Goal: Task Accomplishment & Management: Manage account settings

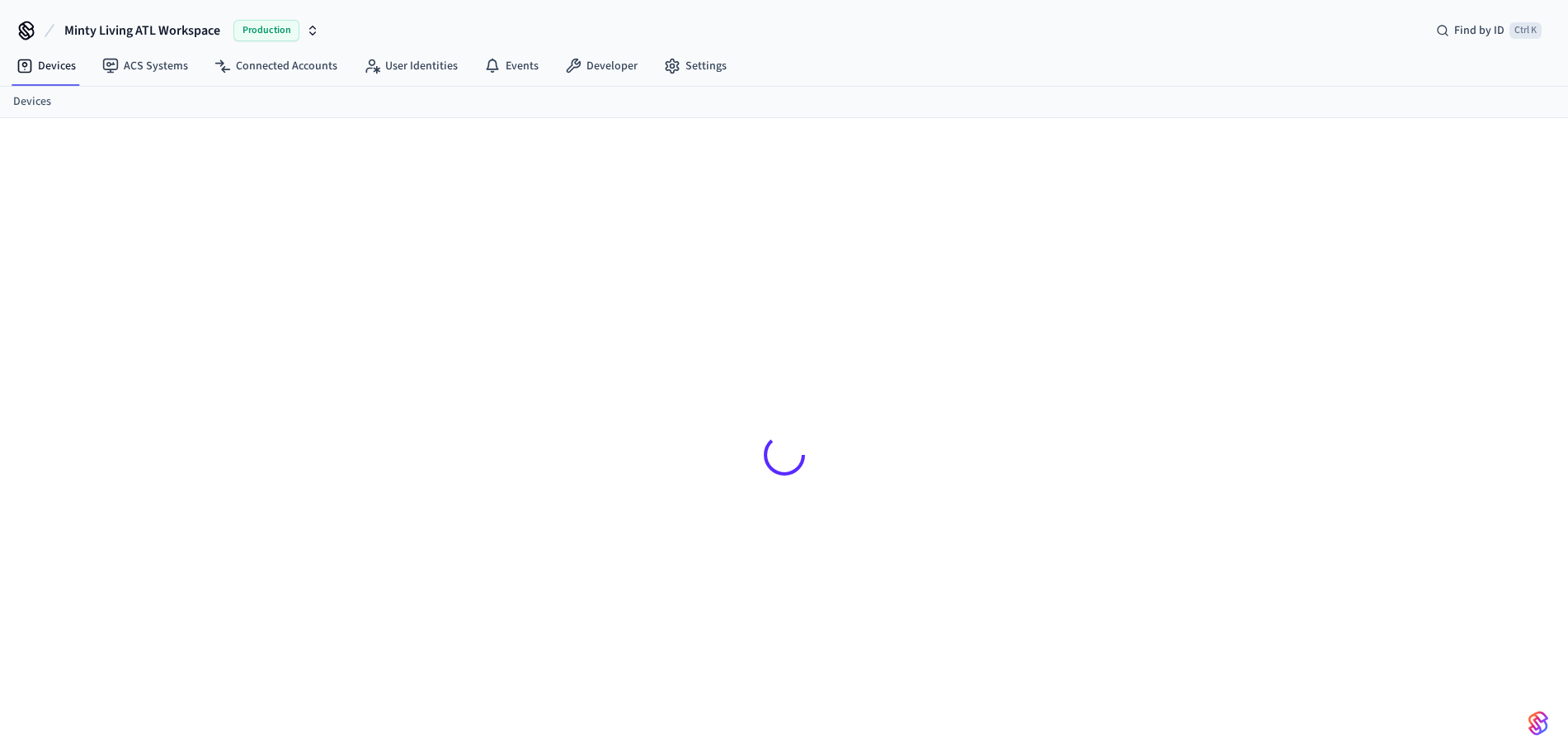
scroll to position [22, 0]
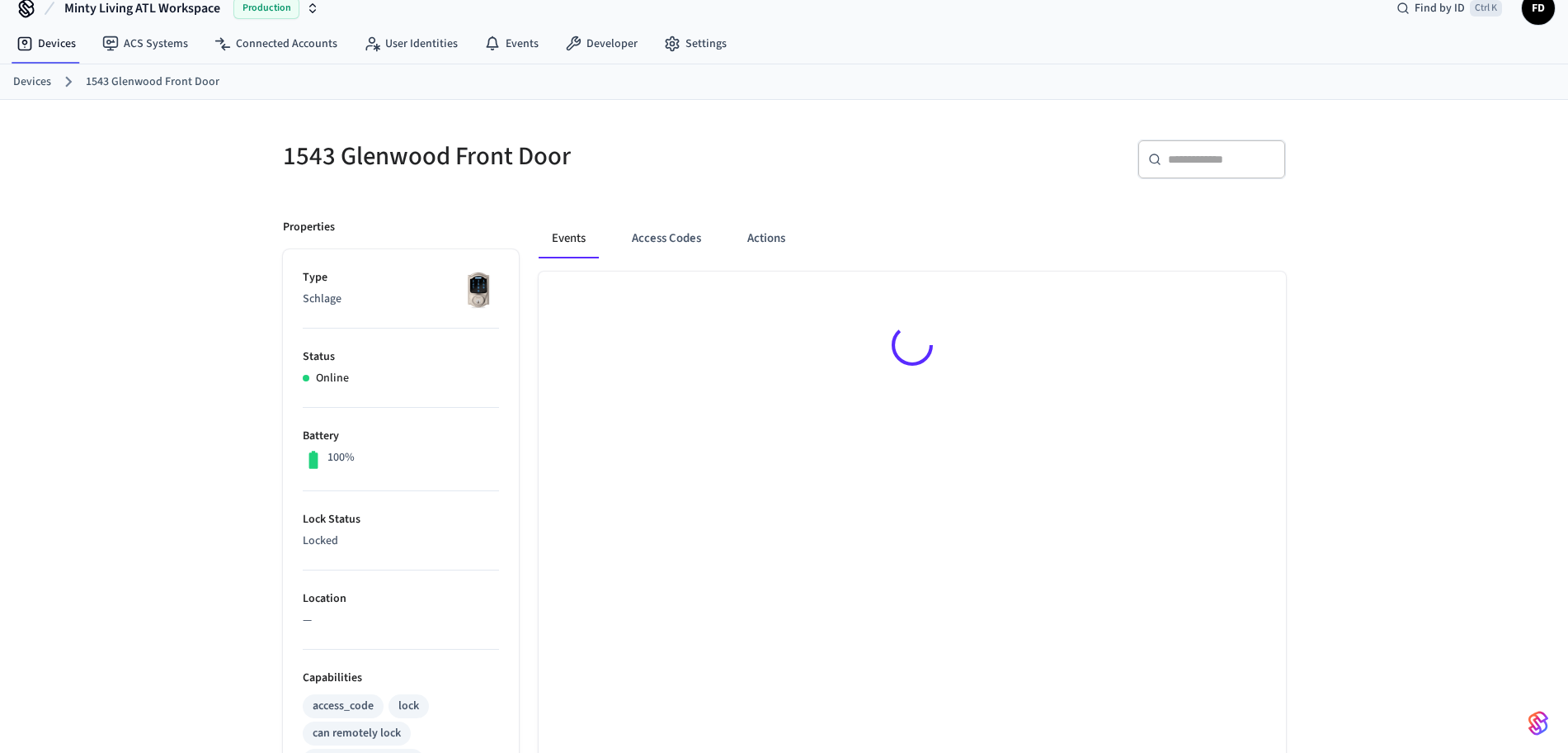
click at [31, 78] on link "Devices" at bounding box center [32, 82] width 38 height 17
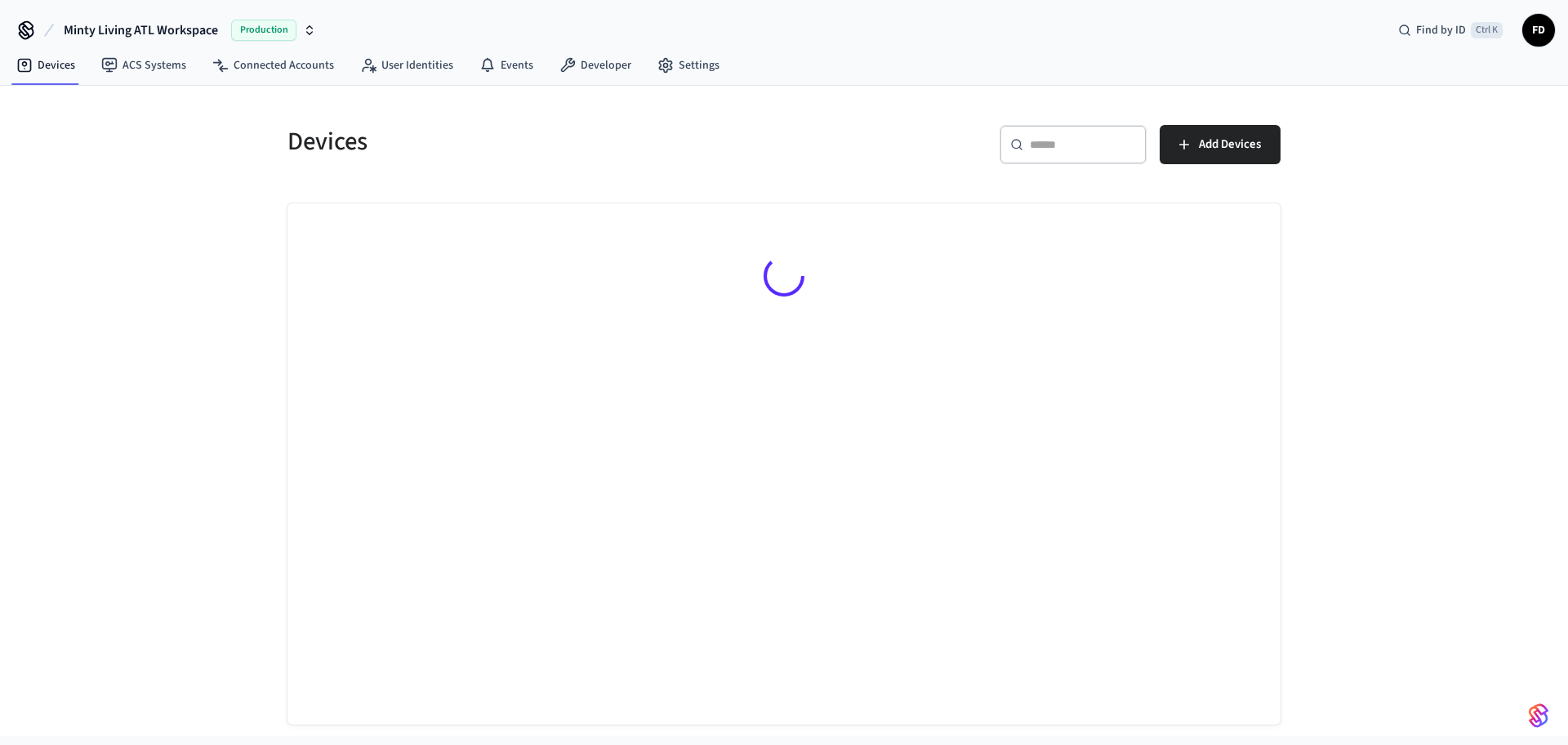
click at [1088, 133] on div "​ ​" at bounding box center [1072, 144] width 147 height 39
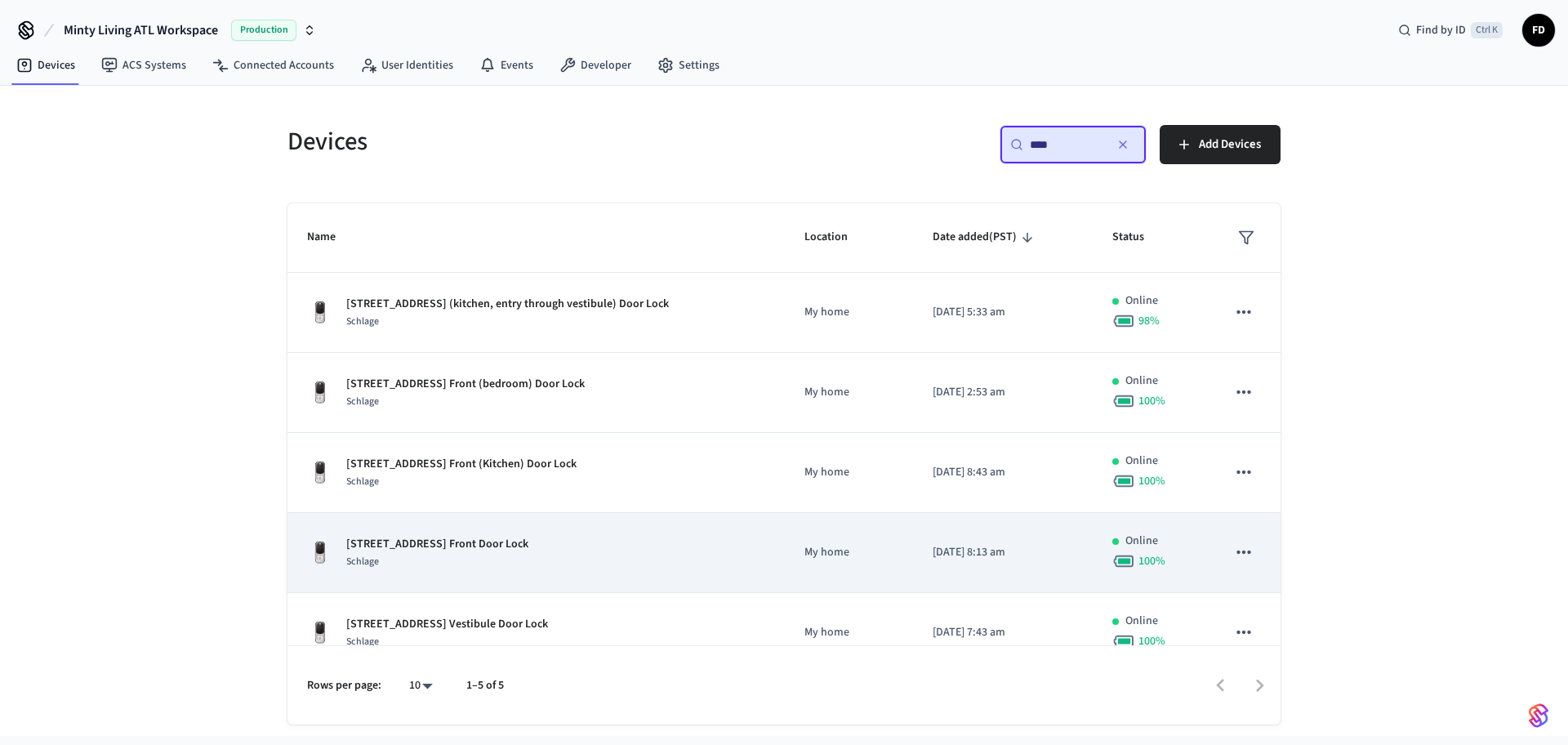
type input "***"
click at [602, 557] on div "[STREET_ADDRESS] Front Door Lock Schlage" at bounding box center [536, 553] width 458 height 34
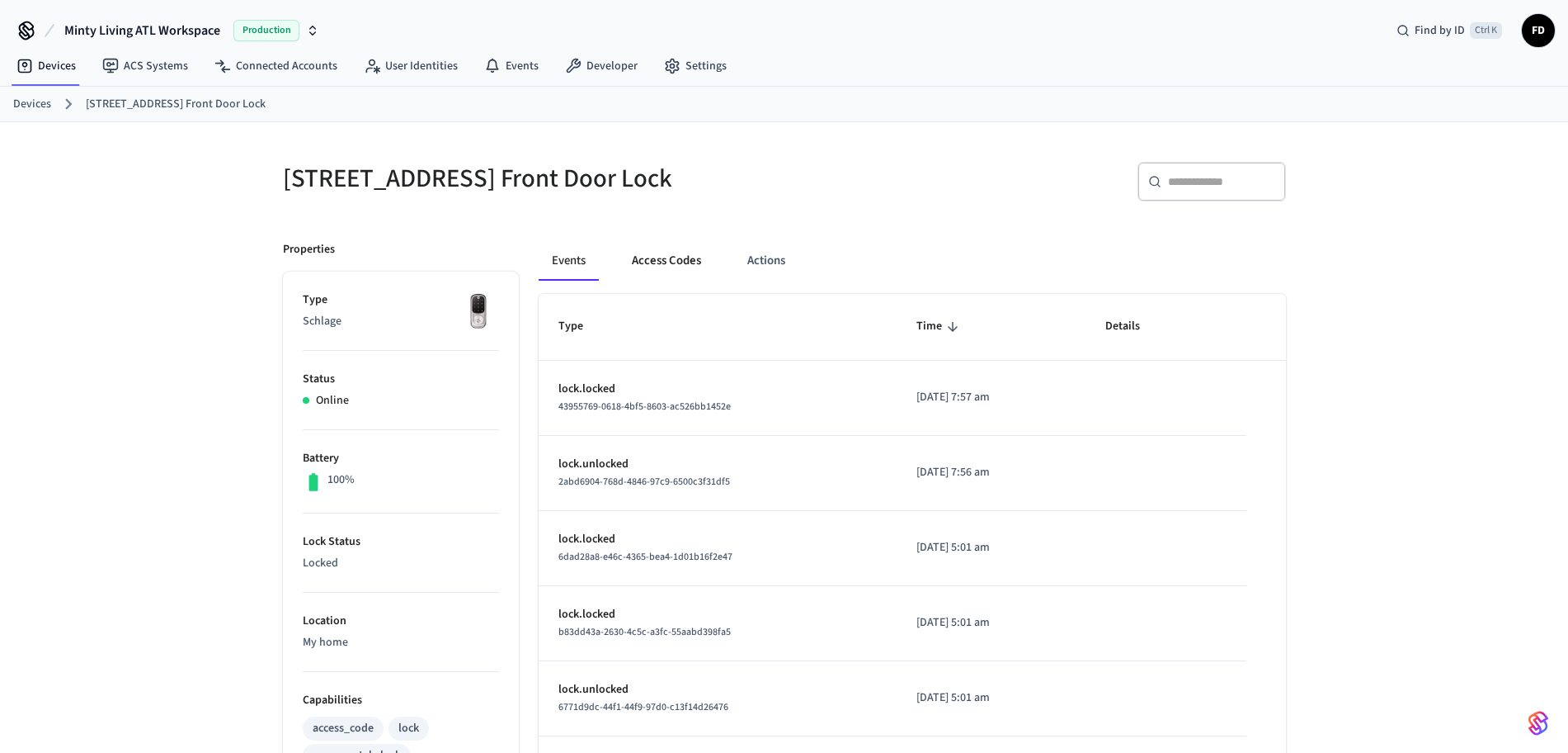
click at [668, 263] on button "Access Codes" at bounding box center [666, 261] width 95 height 40
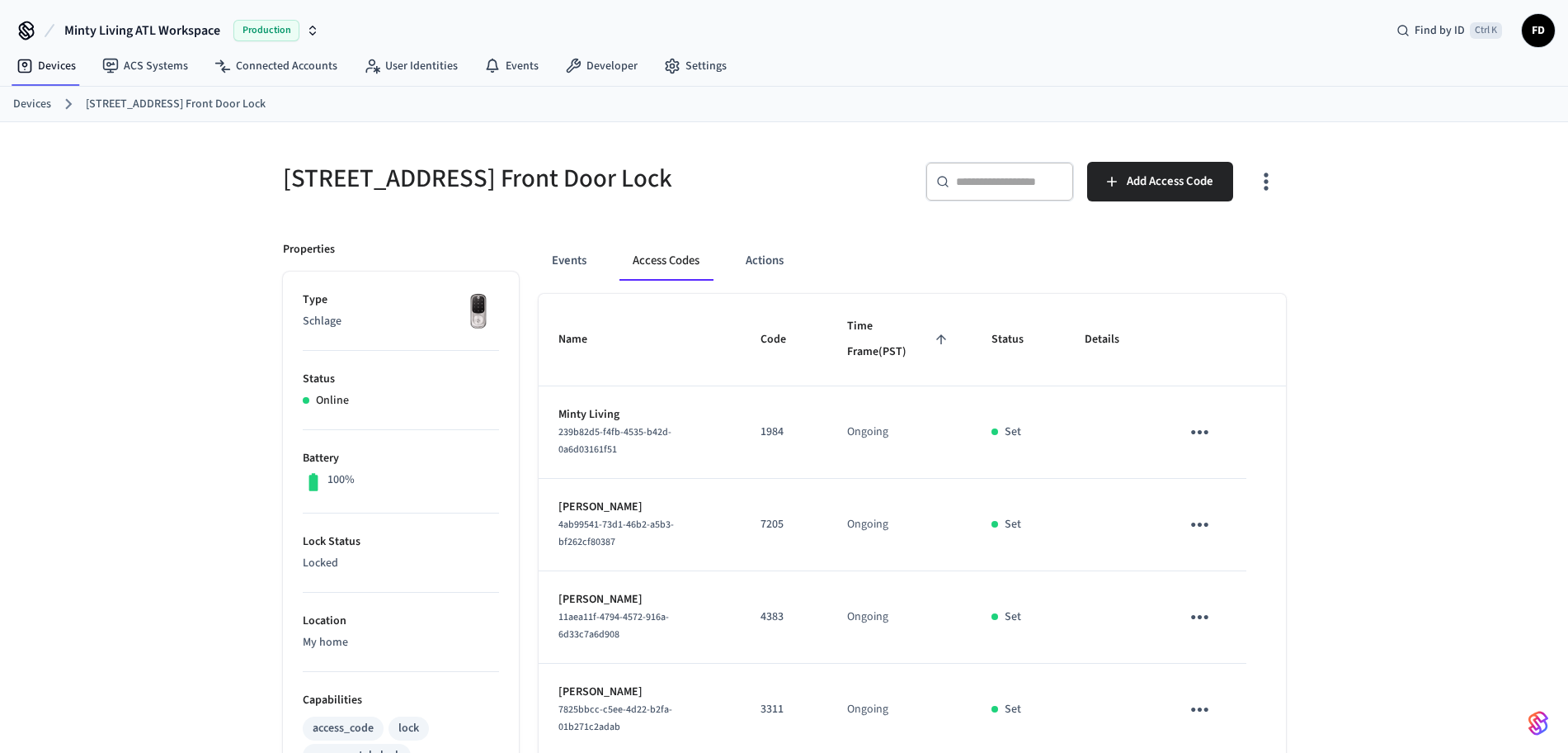
click at [45, 106] on link "Devices" at bounding box center [32, 104] width 38 height 17
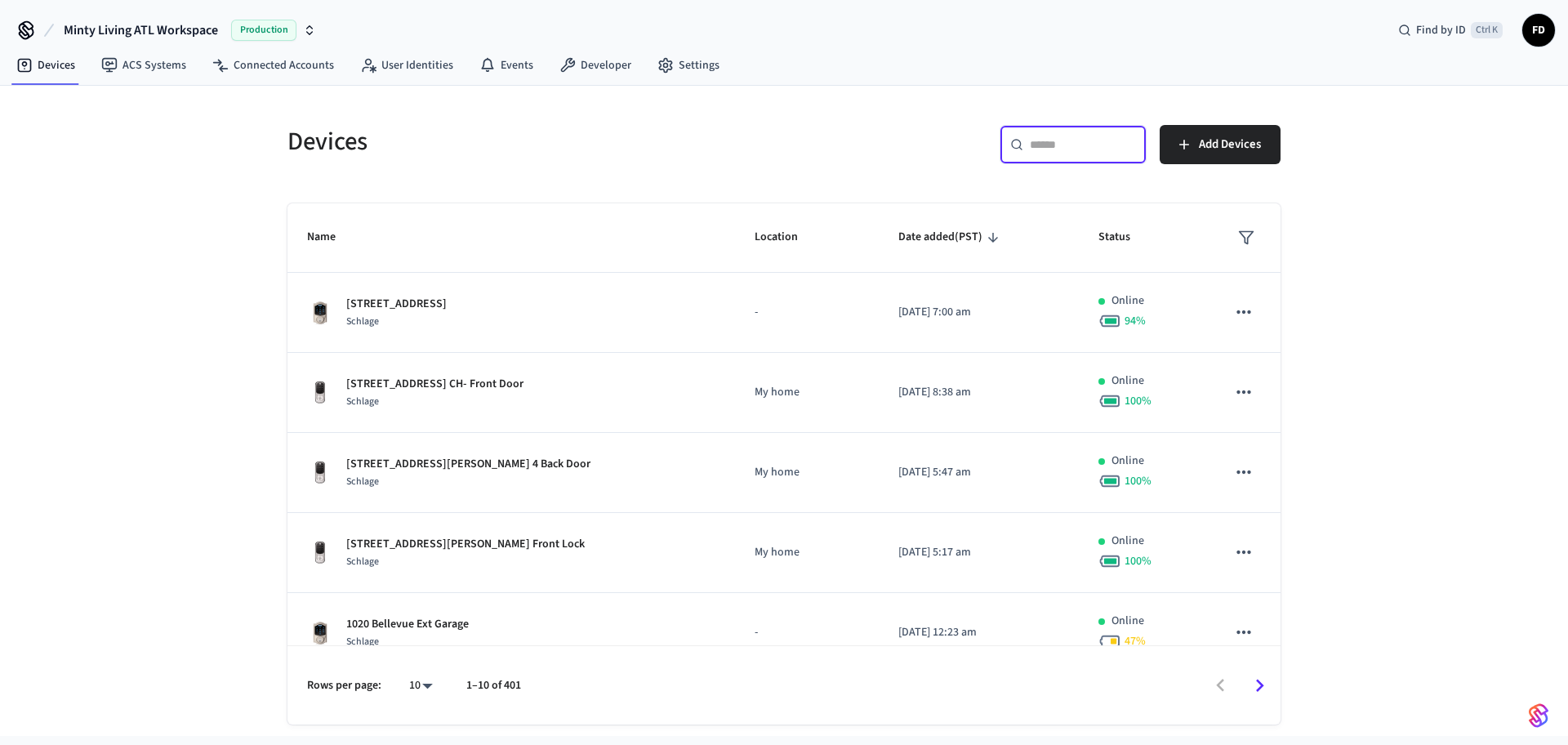
click at [1051, 142] on input "text" at bounding box center [1082, 144] width 106 height 16
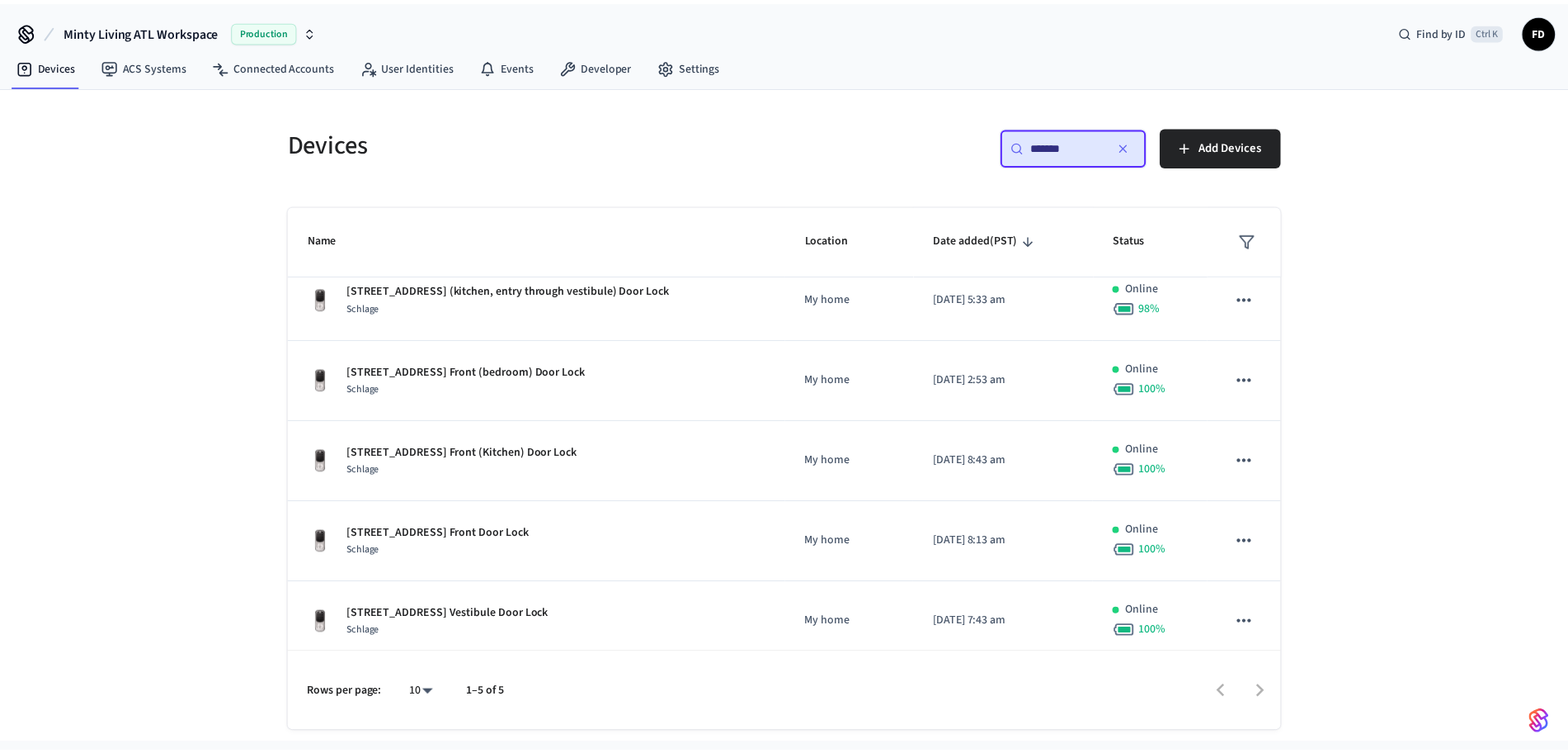
scroll to position [28, 0]
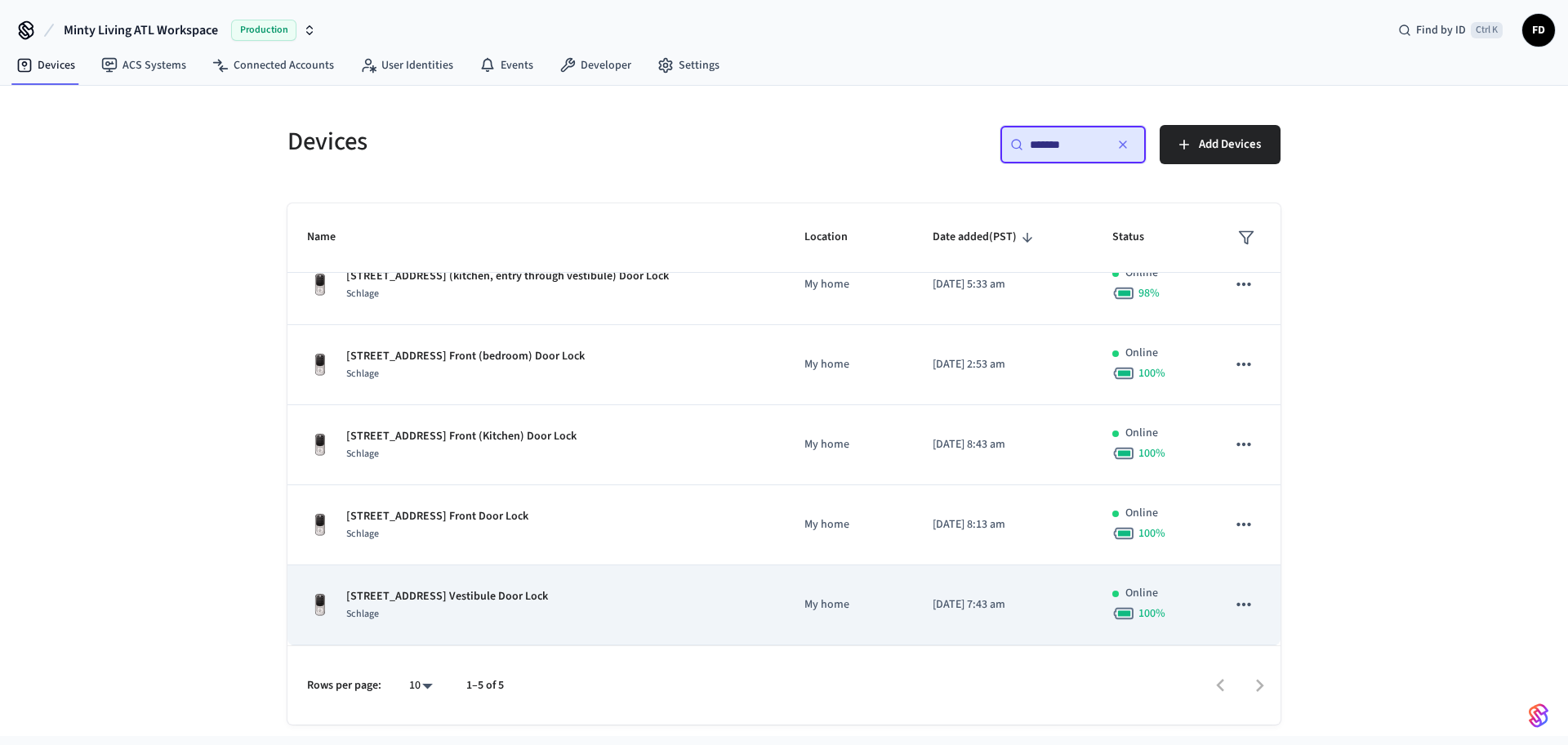
type input "*******"
click at [678, 591] on div "[STREET_ADDRESS] Vestibule Door Lock Schlage" at bounding box center [536, 606] width 458 height 34
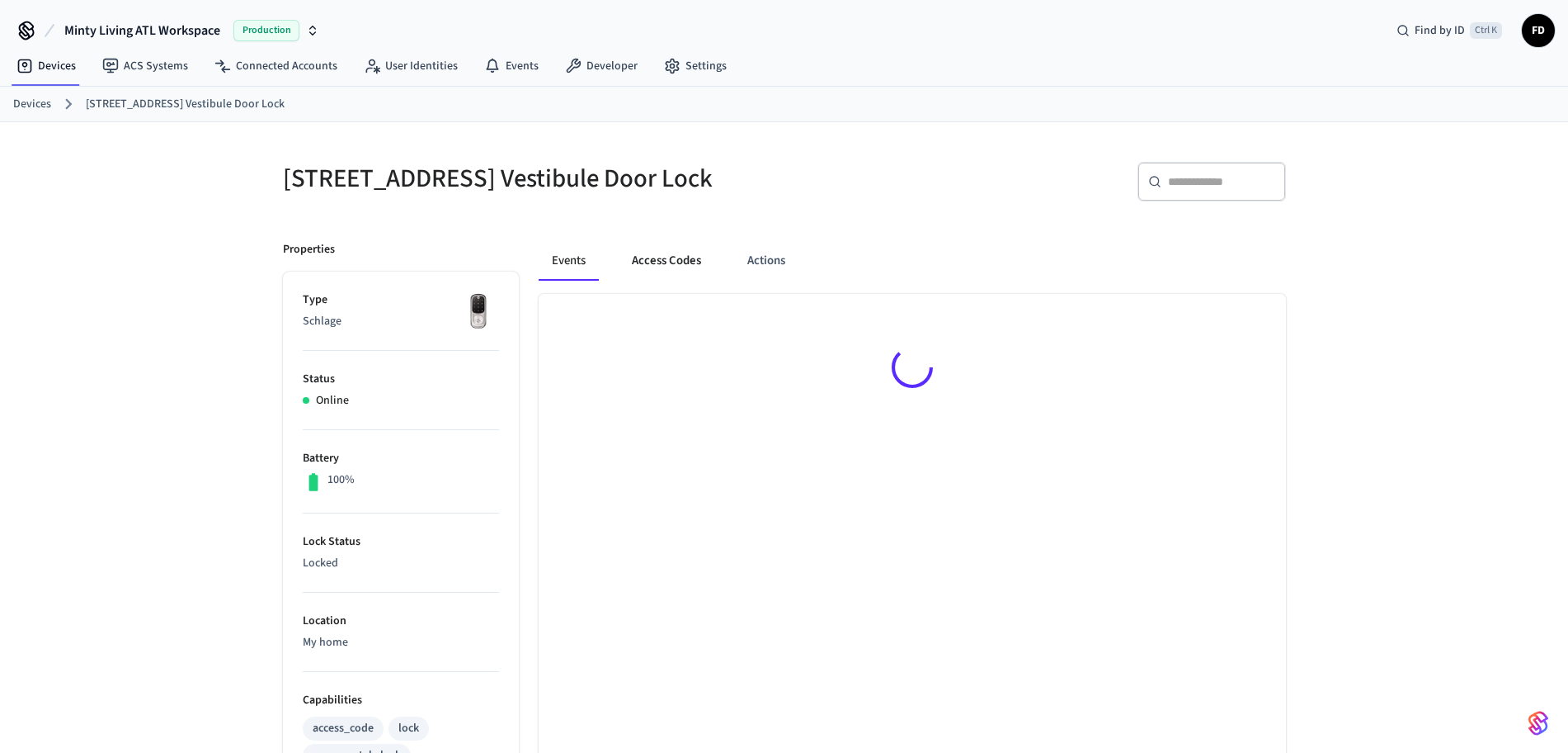
click at [660, 270] on button "Access Codes" at bounding box center [666, 261] width 95 height 40
